Goal: Information Seeking & Learning: Learn about a topic

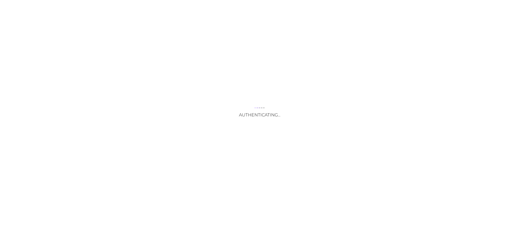
click at [261, 166] on div "Authenticating..." at bounding box center [259, 123] width 519 height 246
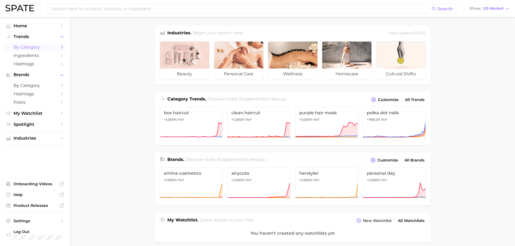
click at [28, 46] on span "by Category" at bounding box center [35, 47] width 43 height 5
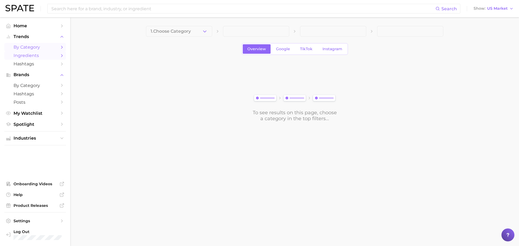
click at [35, 56] on span "Ingredients" at bounding box center [35, 55] width 43 height 5
click at [205, 34] on icon "button" at bounding box center [205, 32] width 6 height 6
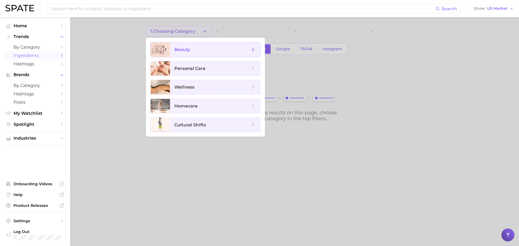
click at [207, 57] on div "beauty" at bounding box center [205, 49] width 110 height 15
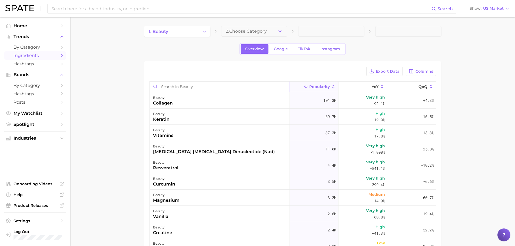
click at [207, 90] on input "Search in beauty" at bounding box center [220, 87] width 140 height 10
click at [280, 31] on polyline "button" at bounding box center [279, 31] width 3 height 1
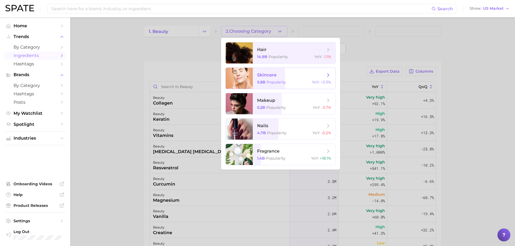
click at [292, 79] on span "skincare 5.8b Popularity YoY : +3.3%" at bounding box center [294, 78] width 83 height 21
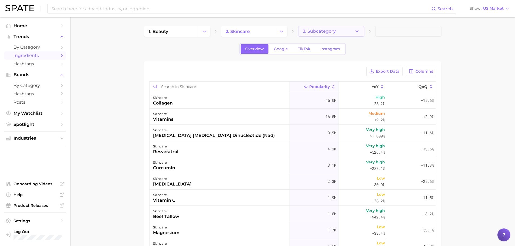
click at [333, 31] on span "3. Subcategory" at bounding box center [319, 31] width 33 height 5
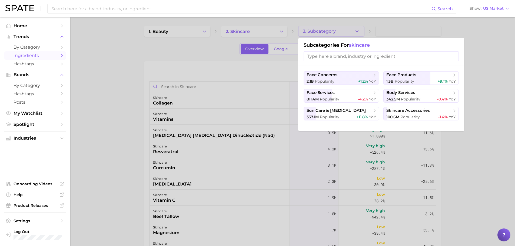
click at [264, 33] on div at bounding box center [257, 123] width 515 height 246
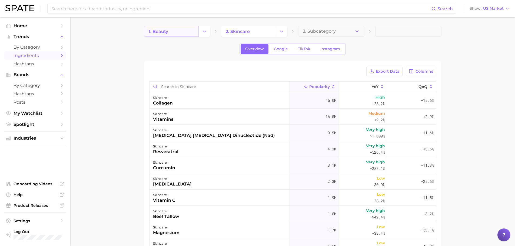
click at [188, 32] on link "1. beauty" at bounding box center [171, 31] width 55 height 11
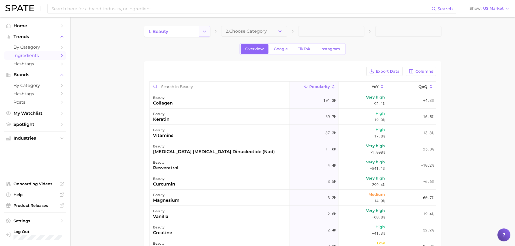
click at [201, 33] on button "Change Category" at bounding box center [205, 31] width 12 height 11
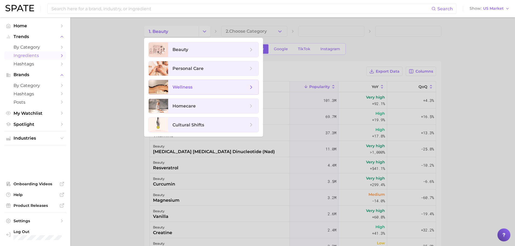
click at [208, 93] on span "wellness" at bounding box center [213, 87] width 90 height 15
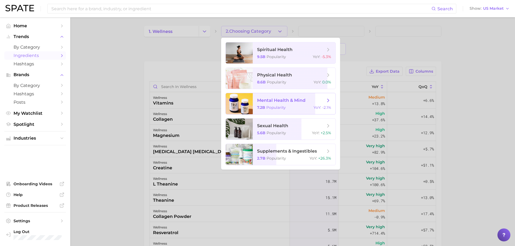
click at [324, 106] on span "-2.1%" at bounding box center [326, 107] width 9 height 5
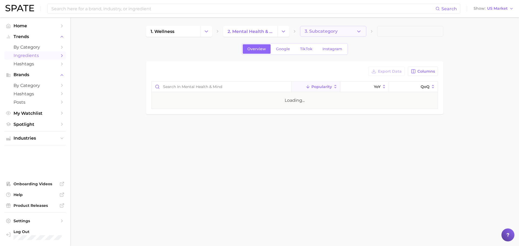
click at [334, 33] on span "3. Subcategory" at bounding box center [320, 31] width 33 height 5
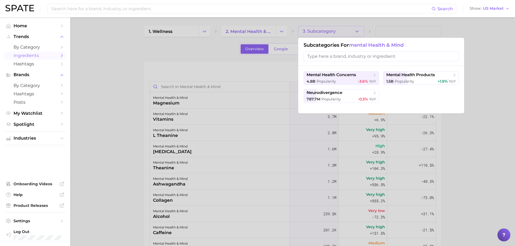
click at [266, 33] on div at bounding box center [257, 123] width 515 height 246
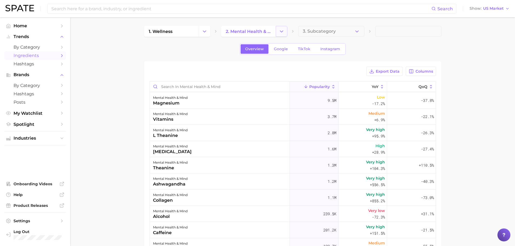
click at [281, 32] on polyline "Change Category" at bounding box center [281, 31] width 3 height 1
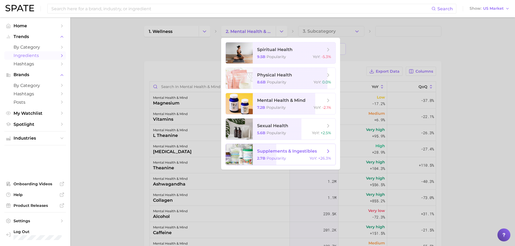
click at [330, 151] on icon at bounding box center [328, 151] width 6 height 6
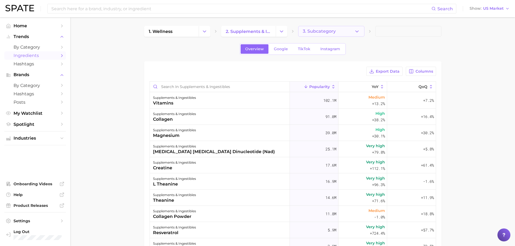
click at [338, 33] on button "3. Subcategory" at bounding box center [331, 31] width 66 height 11
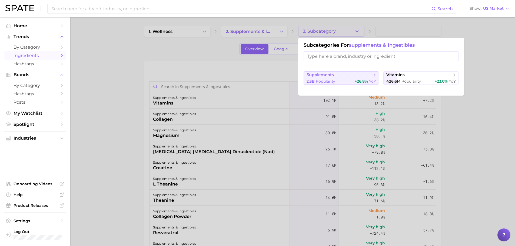
click at [338, 73] on span "supplements" at bounding box center [339, 74] width 66 height 5
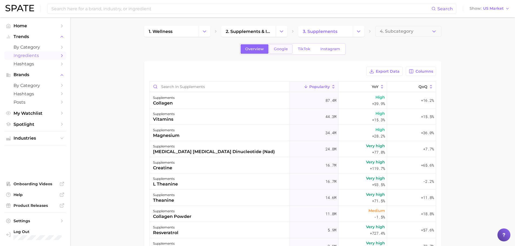
click at [282, 52] on link "Google" at bounding box center [280, 48] width 23 height 9
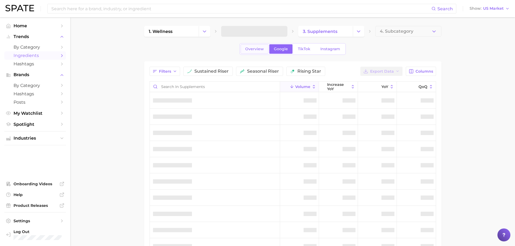
click at [256, 49] on span "Overview" at bounding box center [254, 49] width 19 height 5
